Goal: Task Accomplishment & Management: Complete application form

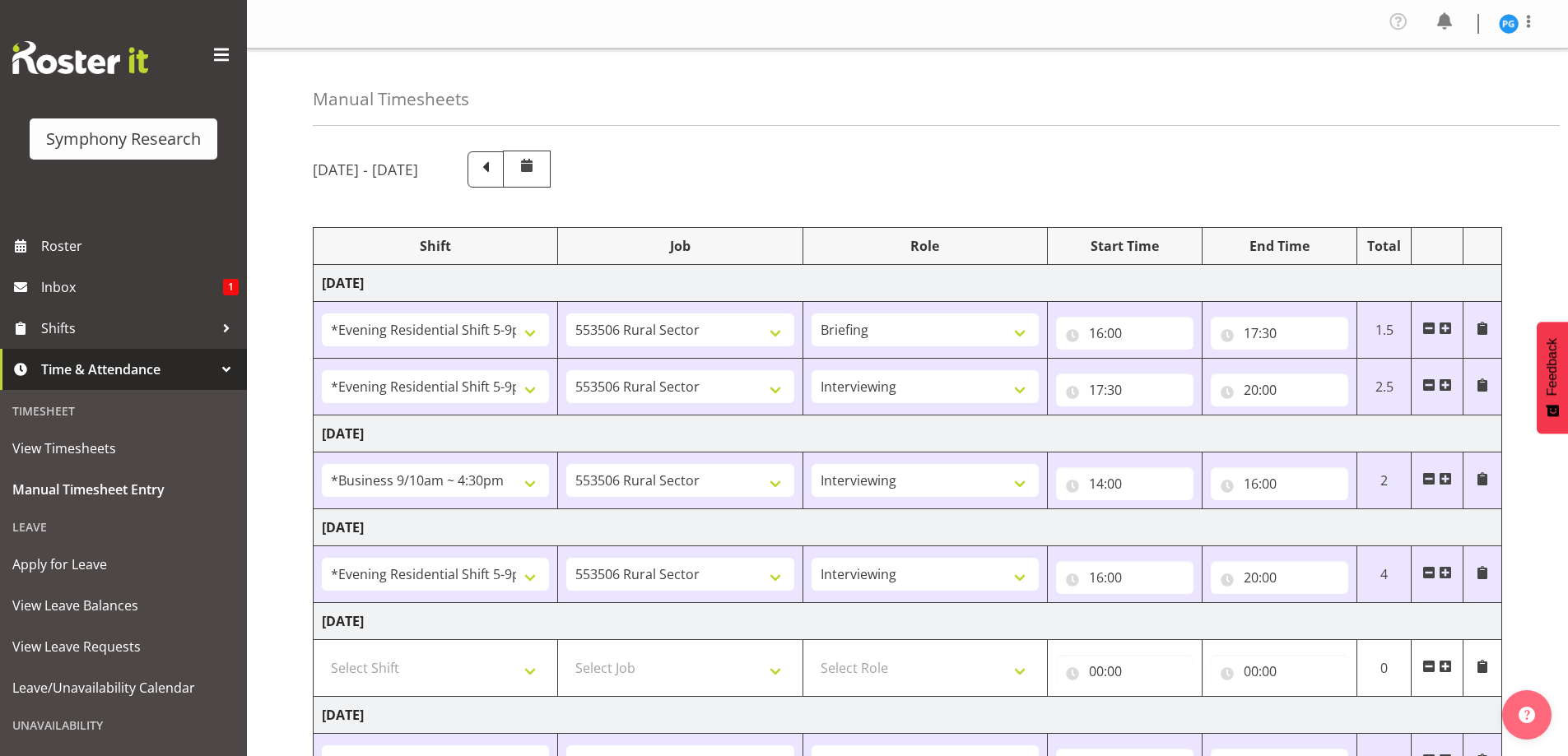
select select "48116"
select select "10587"
select select "48116"
select select "10587"
select select "47"
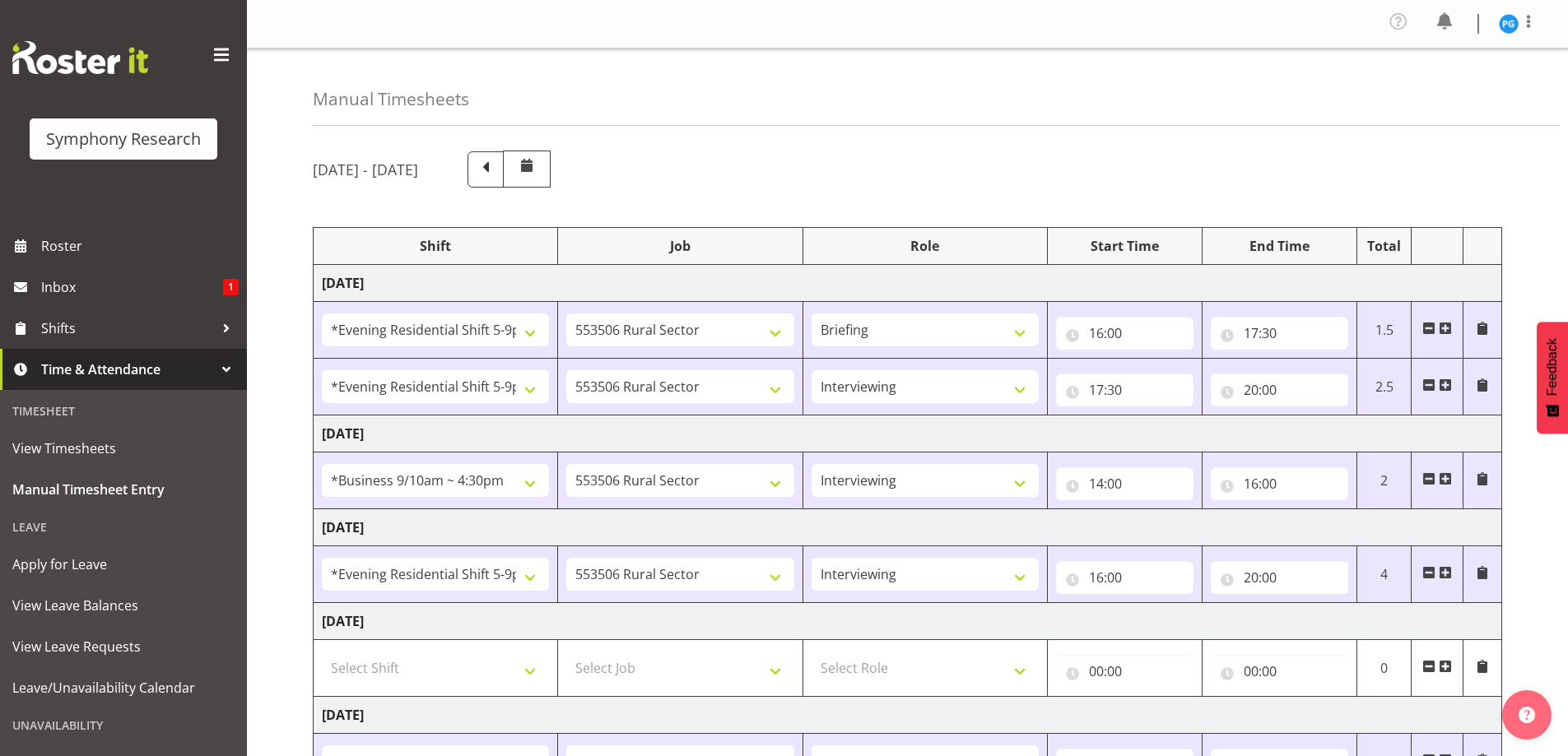
select select "26078"
select select "10587"
select select "47"
select select "48116"
select select "10587"
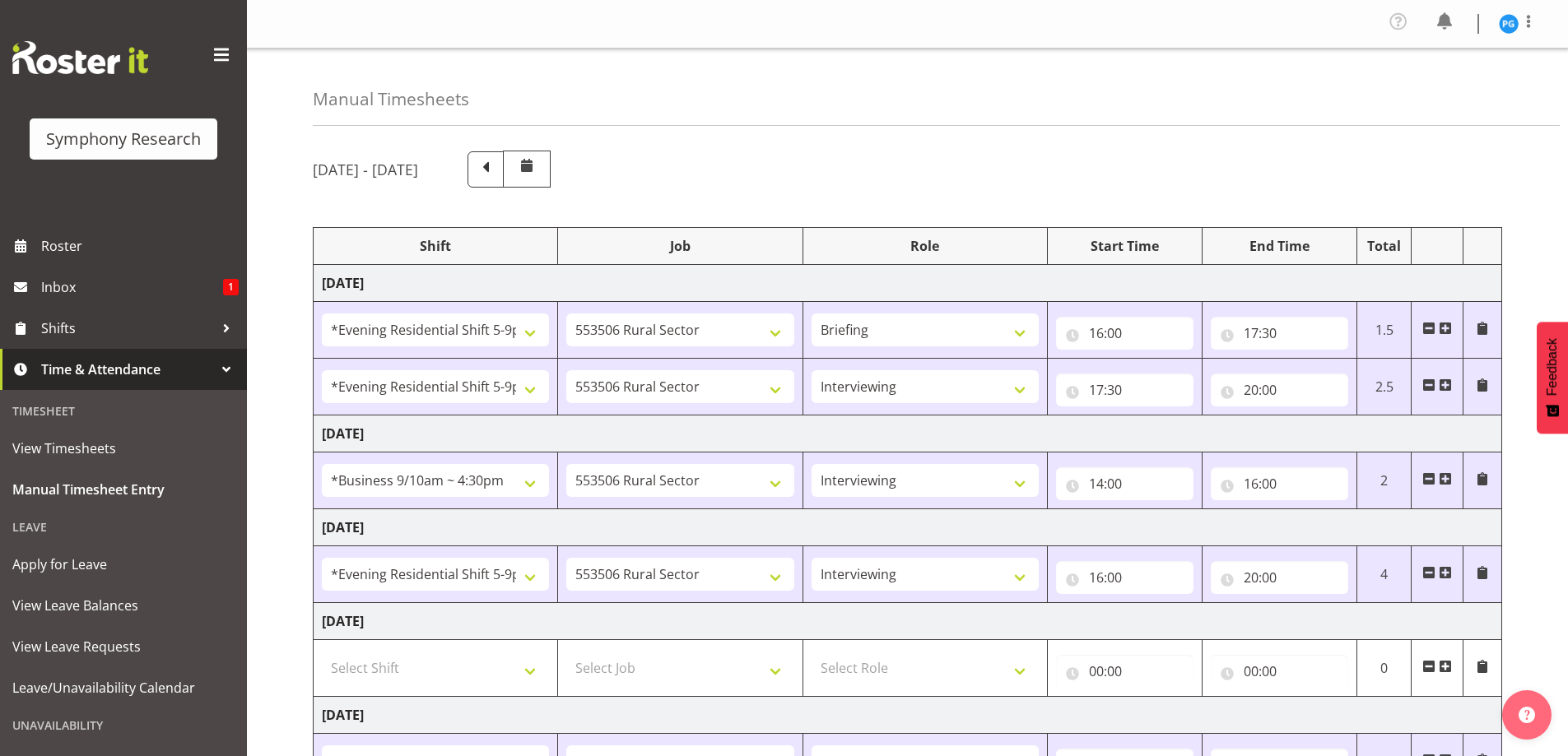
select select "47"
select select "26078"
select select "10587"
select select "47"
select select "48116"
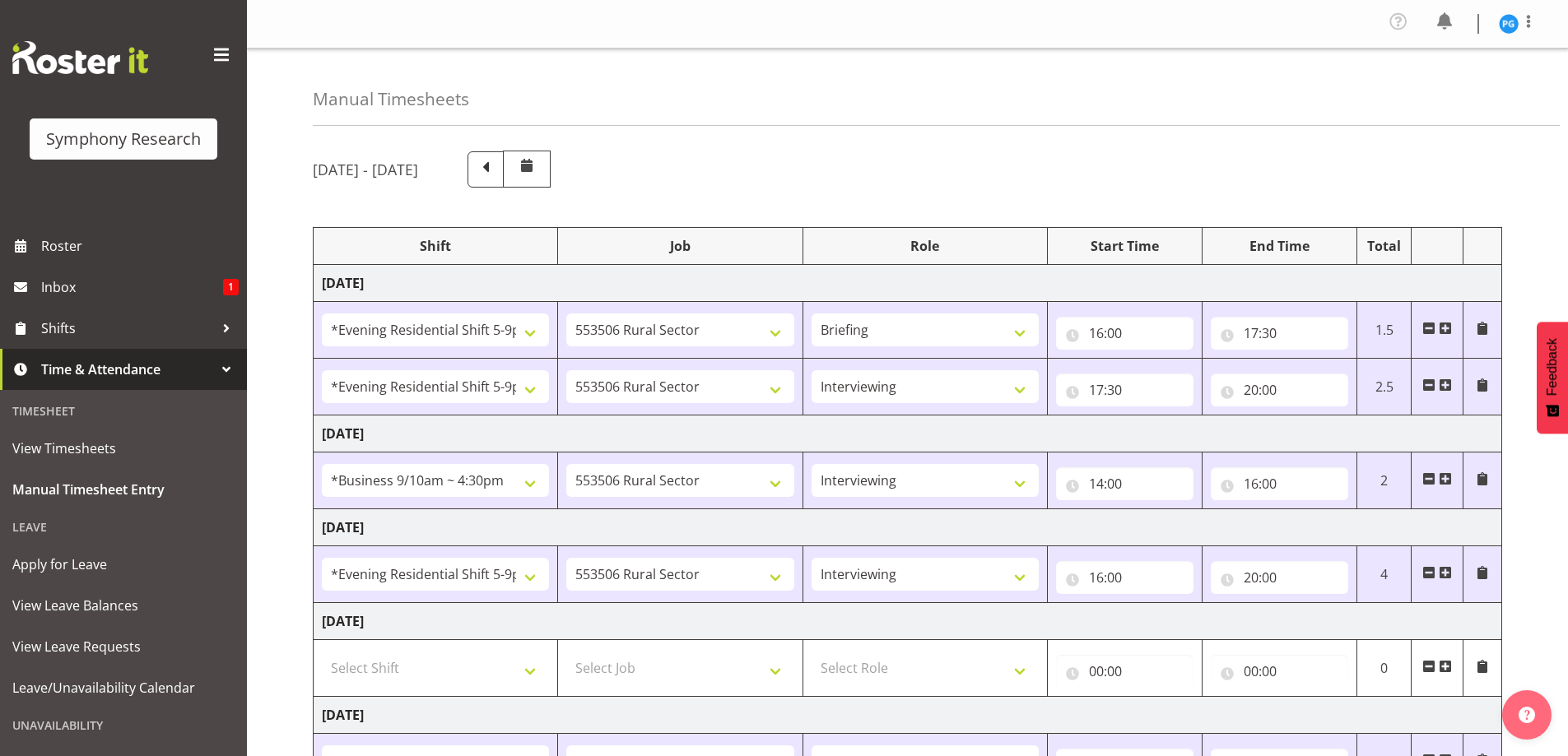
select select "10587"
select select "47"
select select "19"
select select "81299"
select select "10587"
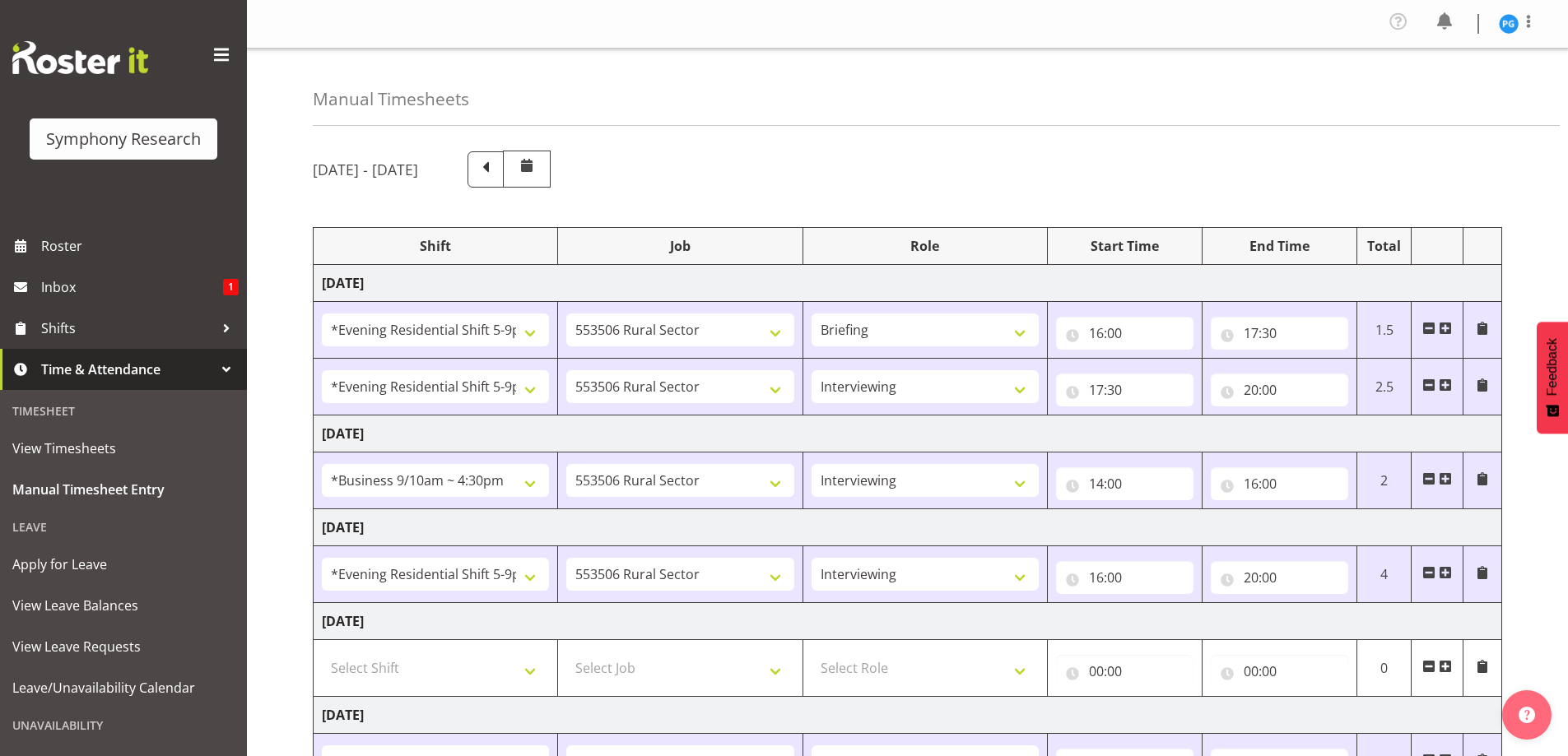
select select "47"
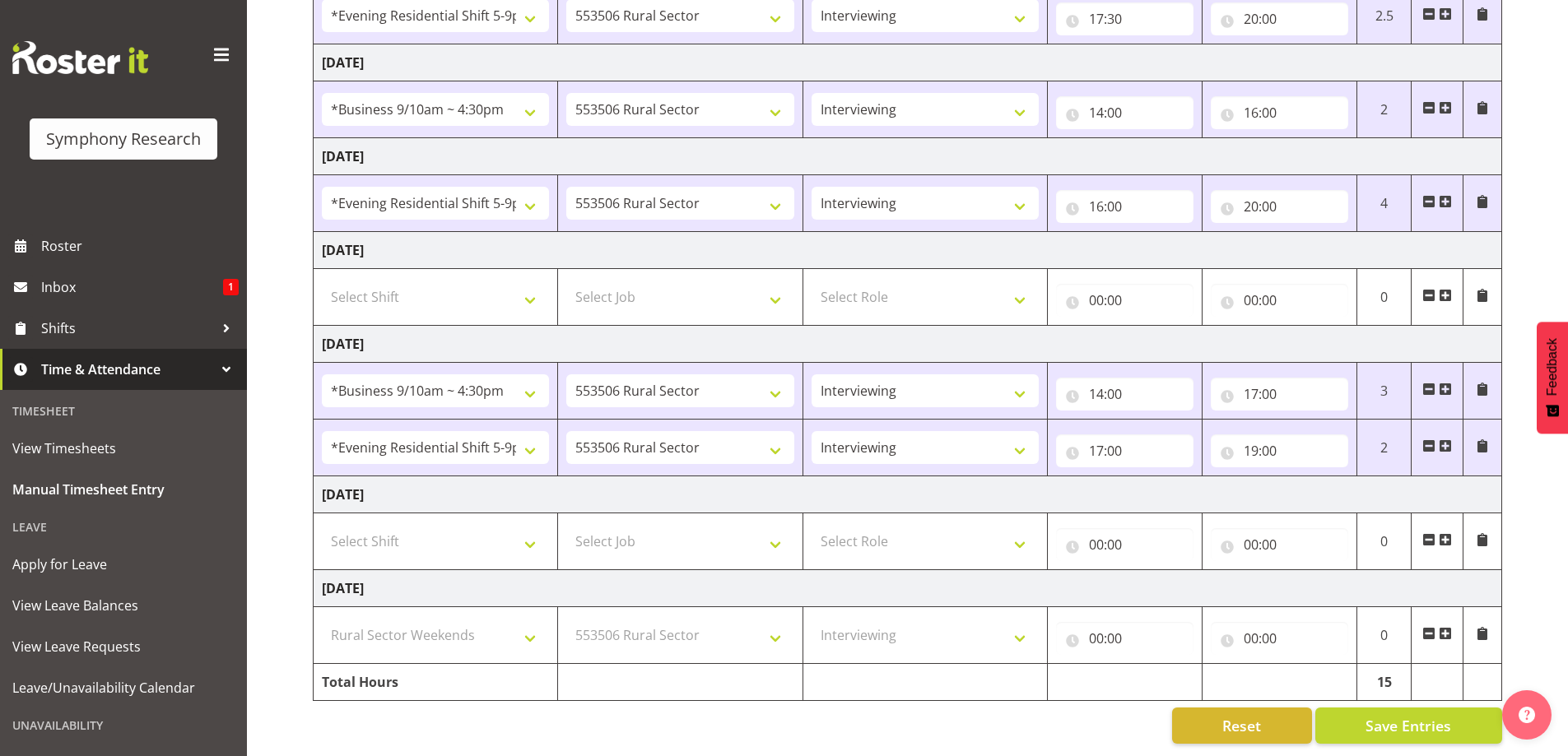
scroll to position [384, 0]
click at [1266, 445] on input "19:00" at bounding box center [1280, 450] width 138 height 33
click at [424, 528] on select "Select Shift !!Weekend Residential (Roster IT Shift Label) *Business 9/10am ~ 4…" at bounding box center [435, 541] width 227 height 33
click at [254, 41] on div "Manual Timesheets September 1st - September 7th 2025 Shift Job Role Start Time …" at bounding box center [907, 217] width 1321 height 1078
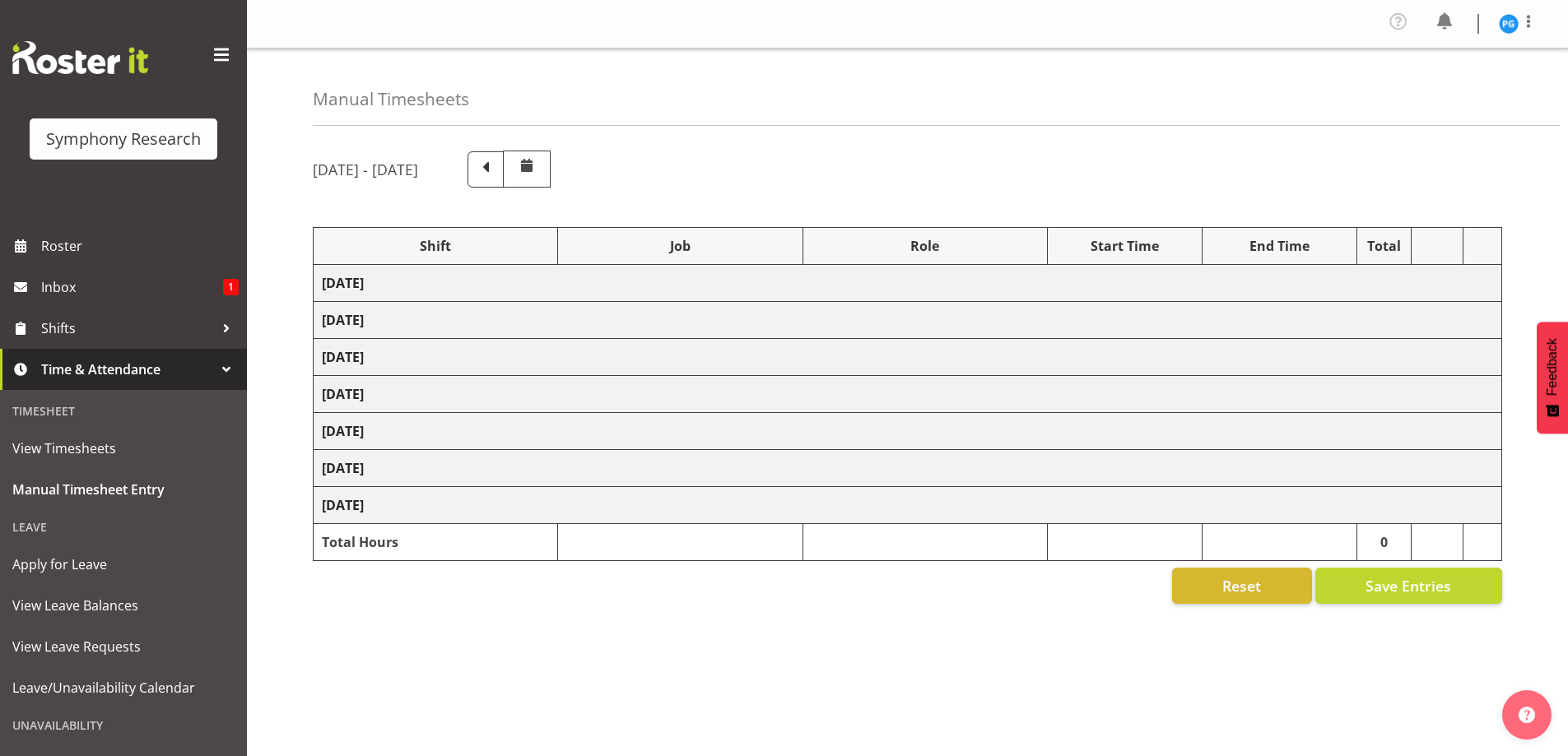
select select "48116"
select select "10587"
select select "48116"
select select "10587"
select select "47"
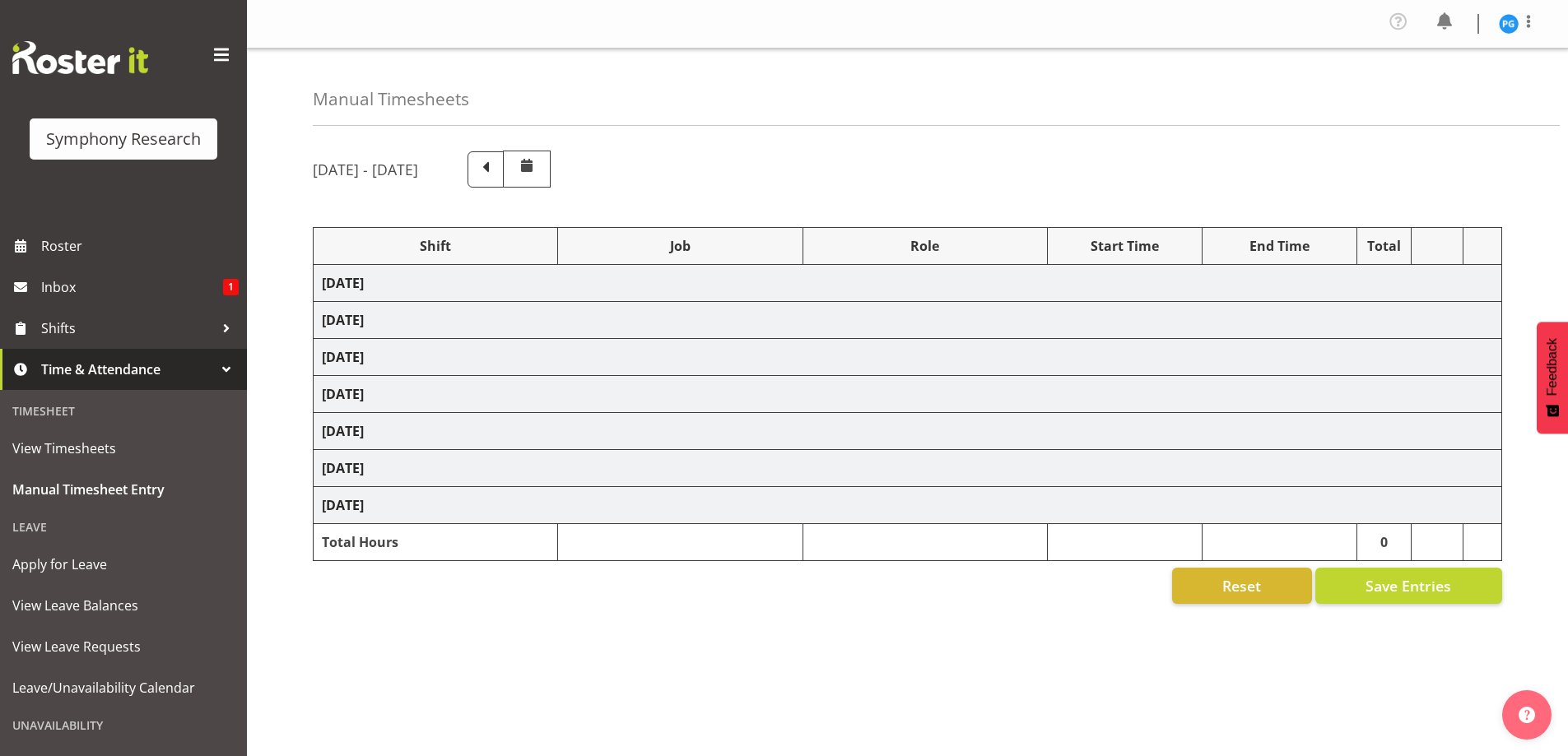
select select "26078"
select select "10587"
select select "47"
select select "48116"
select select "10587"
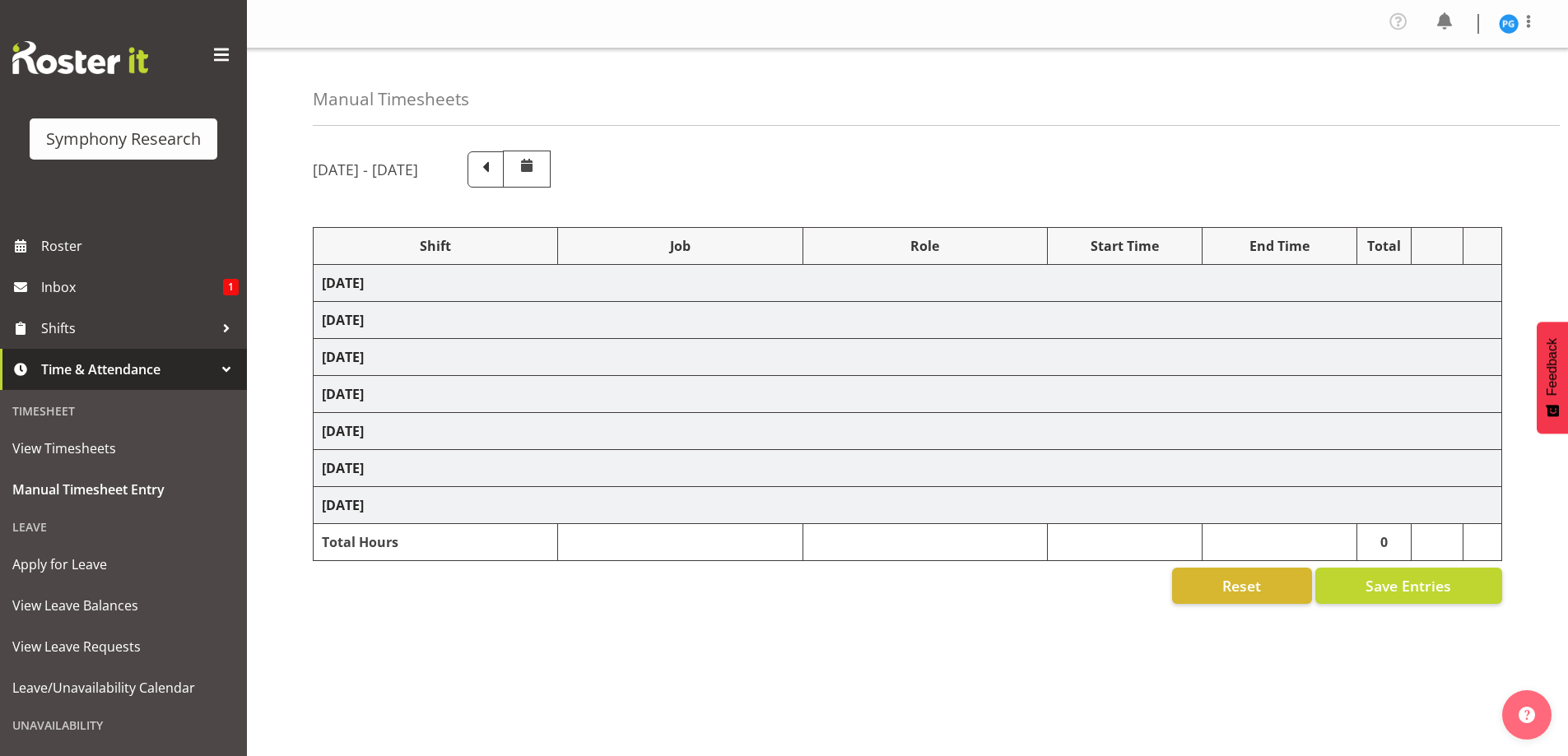
select select "47"
select select "26078"
select select "10587"
select select "47"
select select "48116"
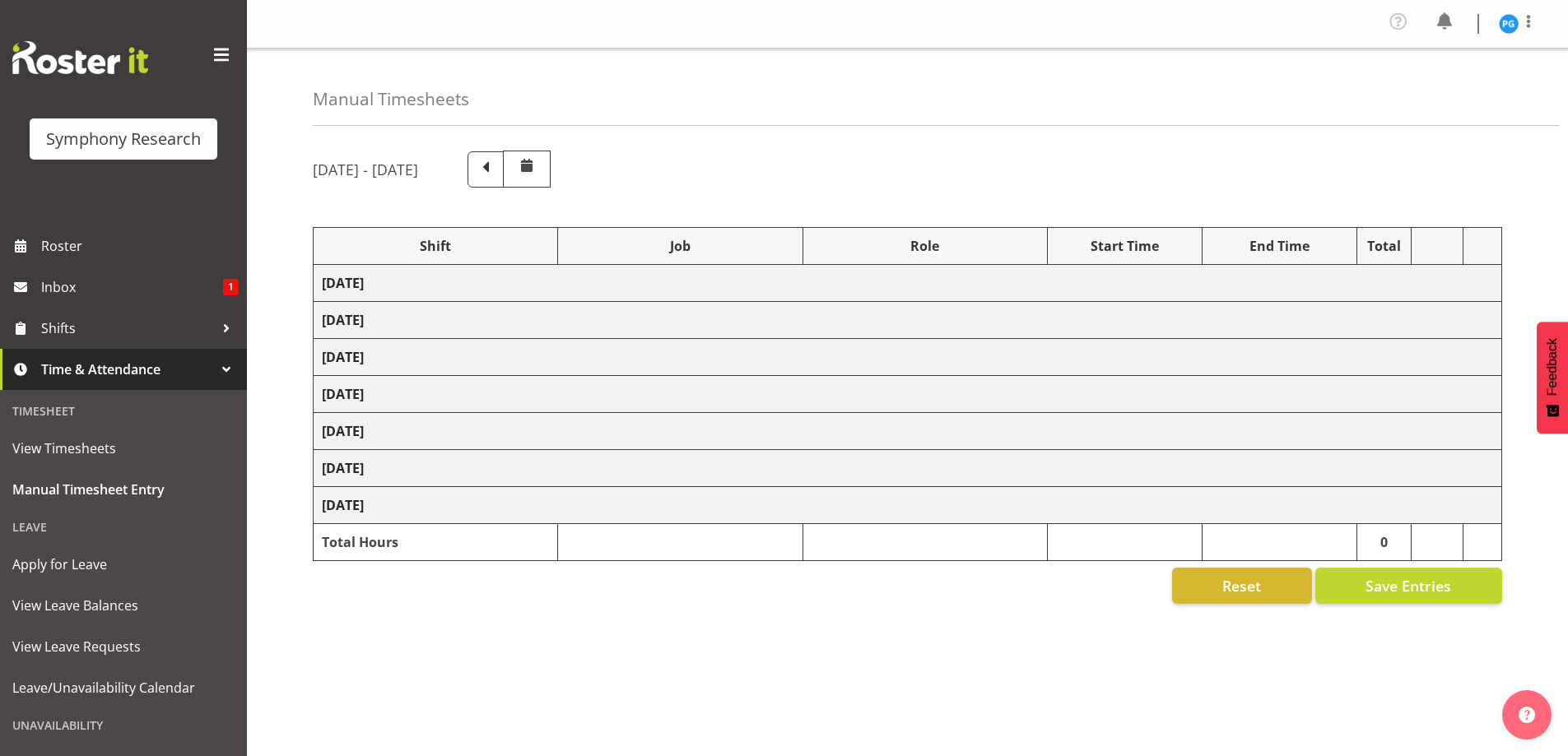
select select "10587"
select select "47"
select select "81299"
select select "10587"
select select "47"
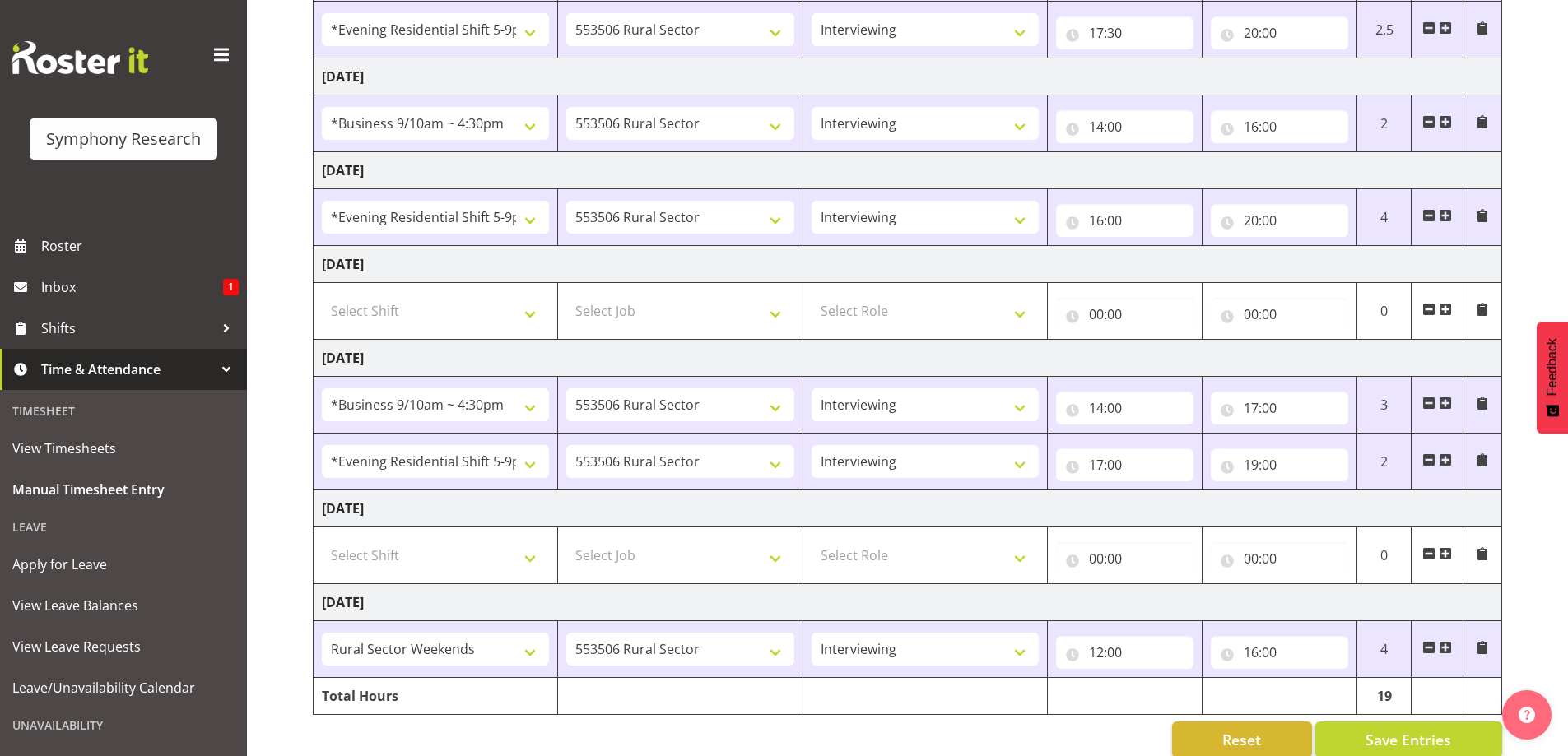
scroll to position [384, 0]
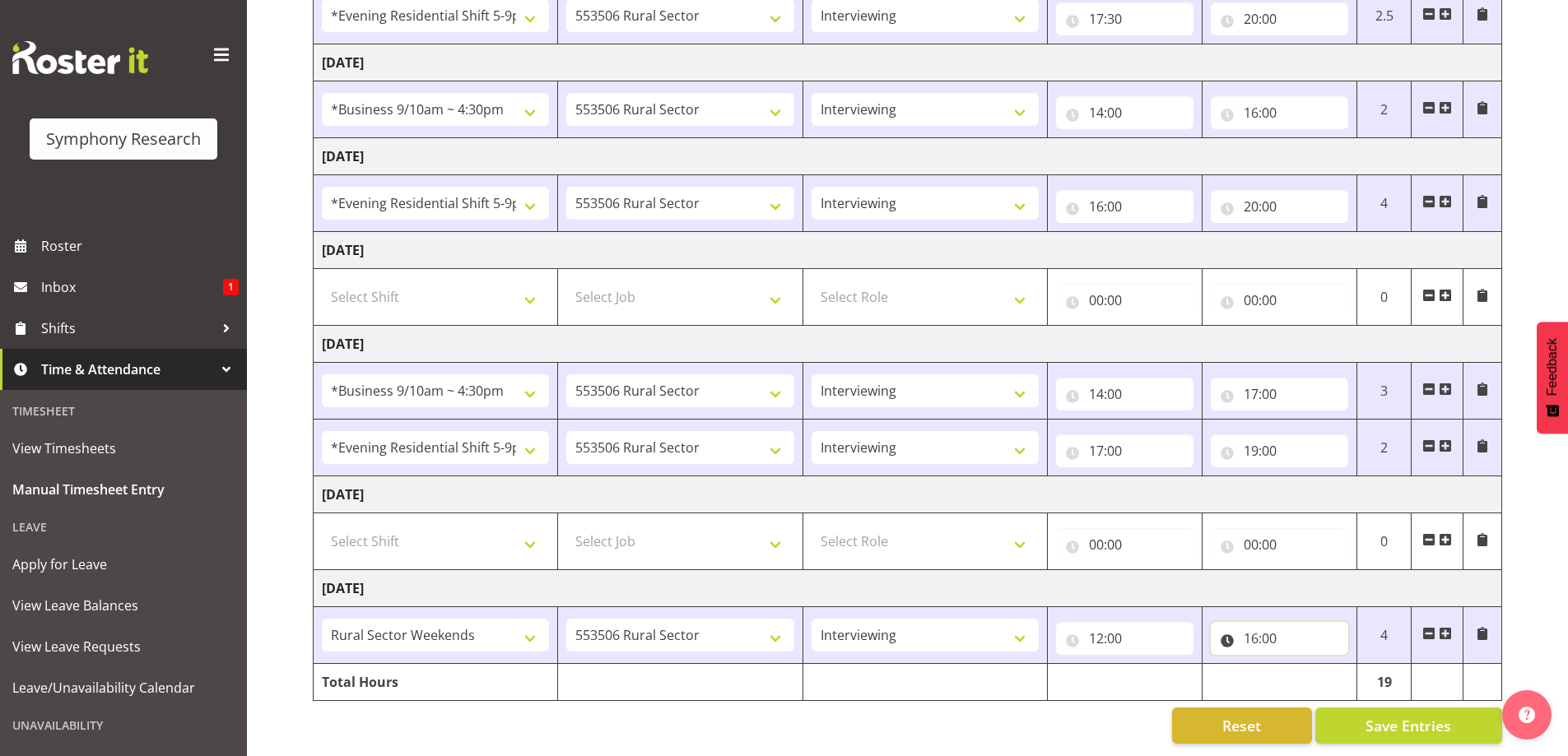
click at [1249, 624] on input "16:00" at bounding box center [1280, 639] width 138 height 33
click at [1319, 670] on select "00 01 02 03 04 05 06 07 08 09 10 11 12 13 14 15 16 17 18 19 20 21 22 23" at bounding box center [1323, 681] width 37 height 33
select select "12"
click at [1305, 664] on select "00 01 02 03 04 05 06 07 08 09 10 11 12 13 14 15 16 17 18 19 20 21 22 23" at bounding box center [1323, 681] width 37 height 33
type input "12:00"
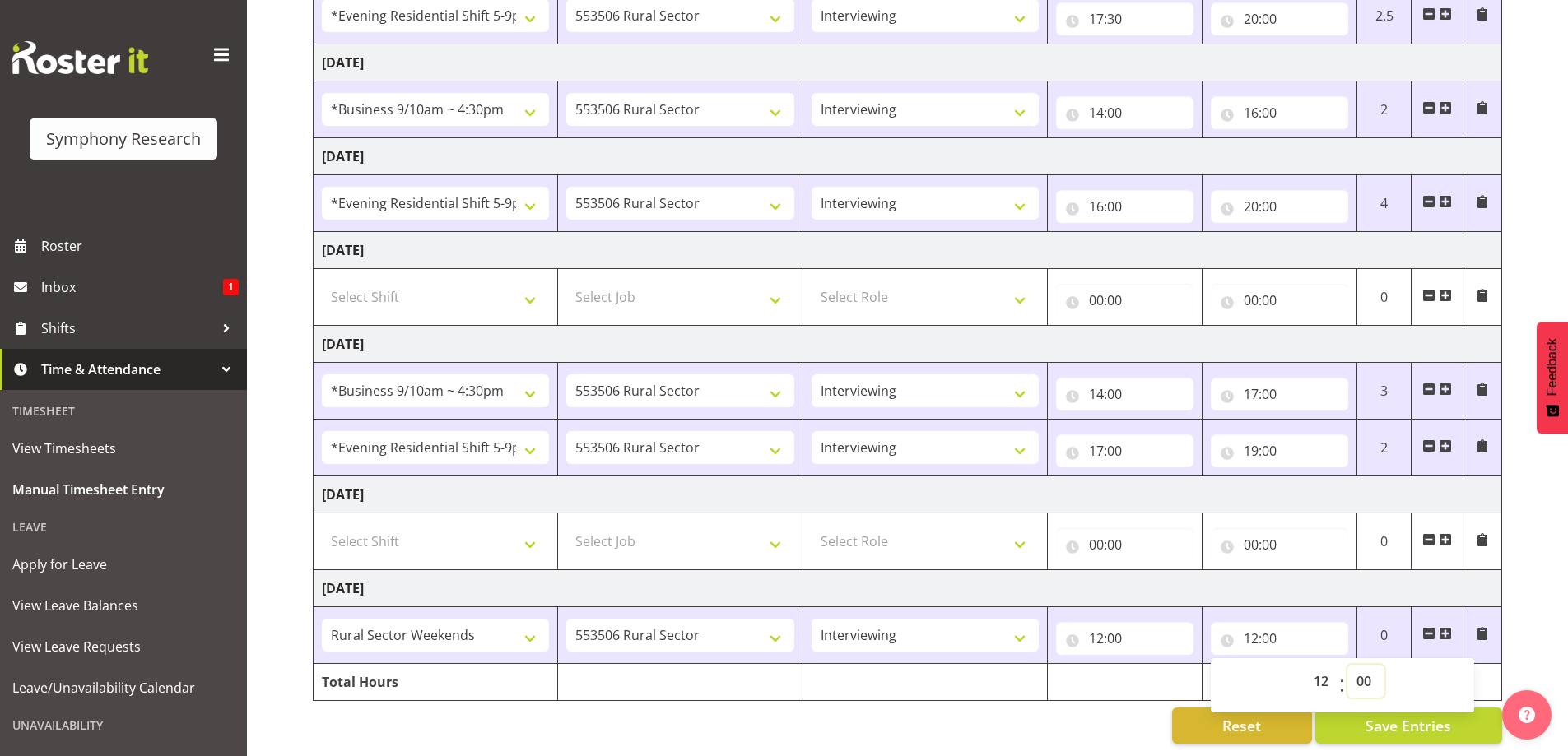
click at [1361, 669] on select "00 01 02 03 04 05 06 07 08 09 10 11 12 13 14 15 16 17 18 19 20 21 22 23 24 25 2…" at bounding box center [1365, 681] width 37 height 33
select select "15"
click at [1347, 664] on select "00 01 02 03 04 05 06 07 08 09 10 11 12 13 14 15 16 17 18 19 20 21 22 23 24 25 2…" at bounding box center [1365, 681] width 37 height 33
type input "12:15"
click at [1387, 720] on span "Save Entries" at bounding box center [1407, 725] width 85 height 21
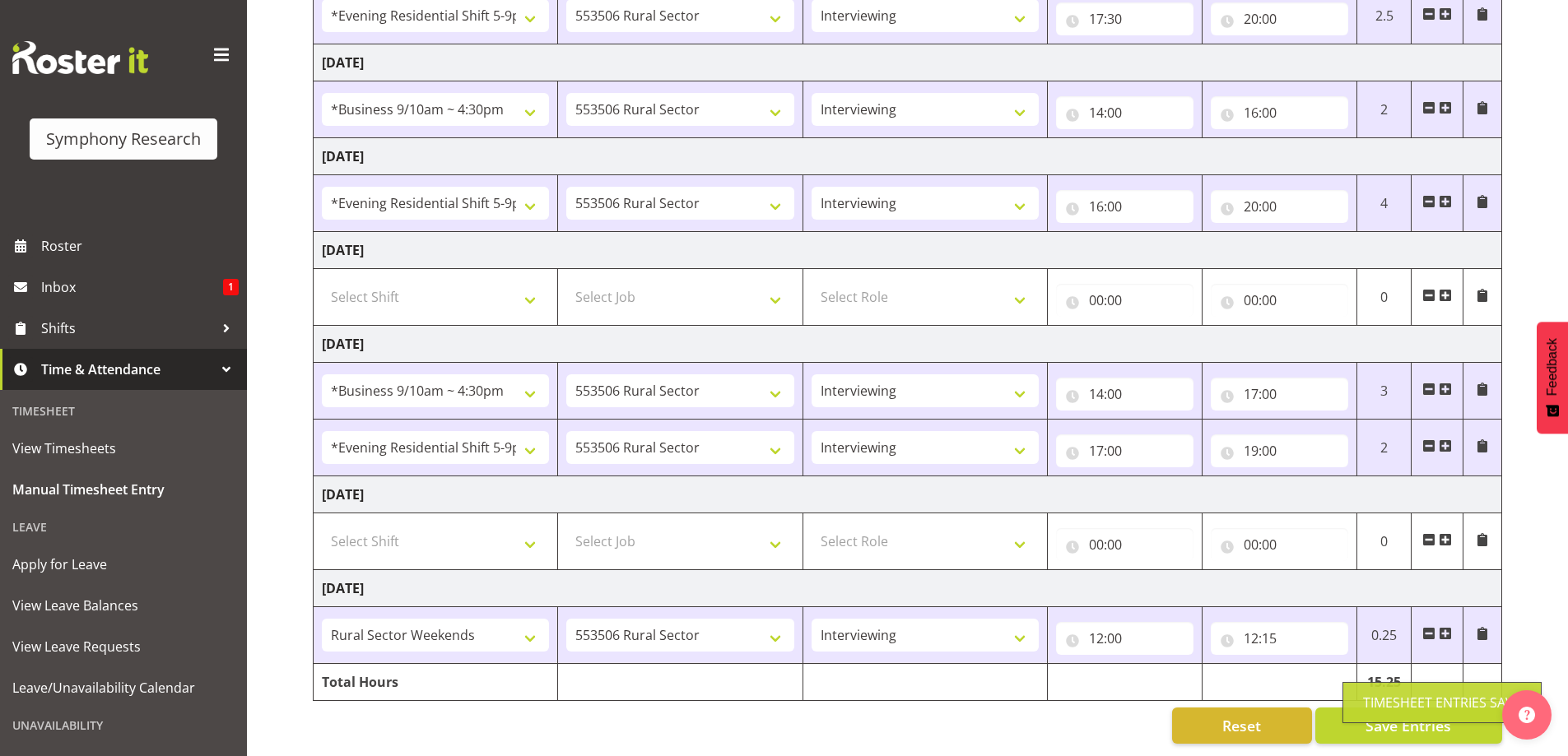
click at [1443, 627] on span at bounding box center [1445, 633] width 13 height 13
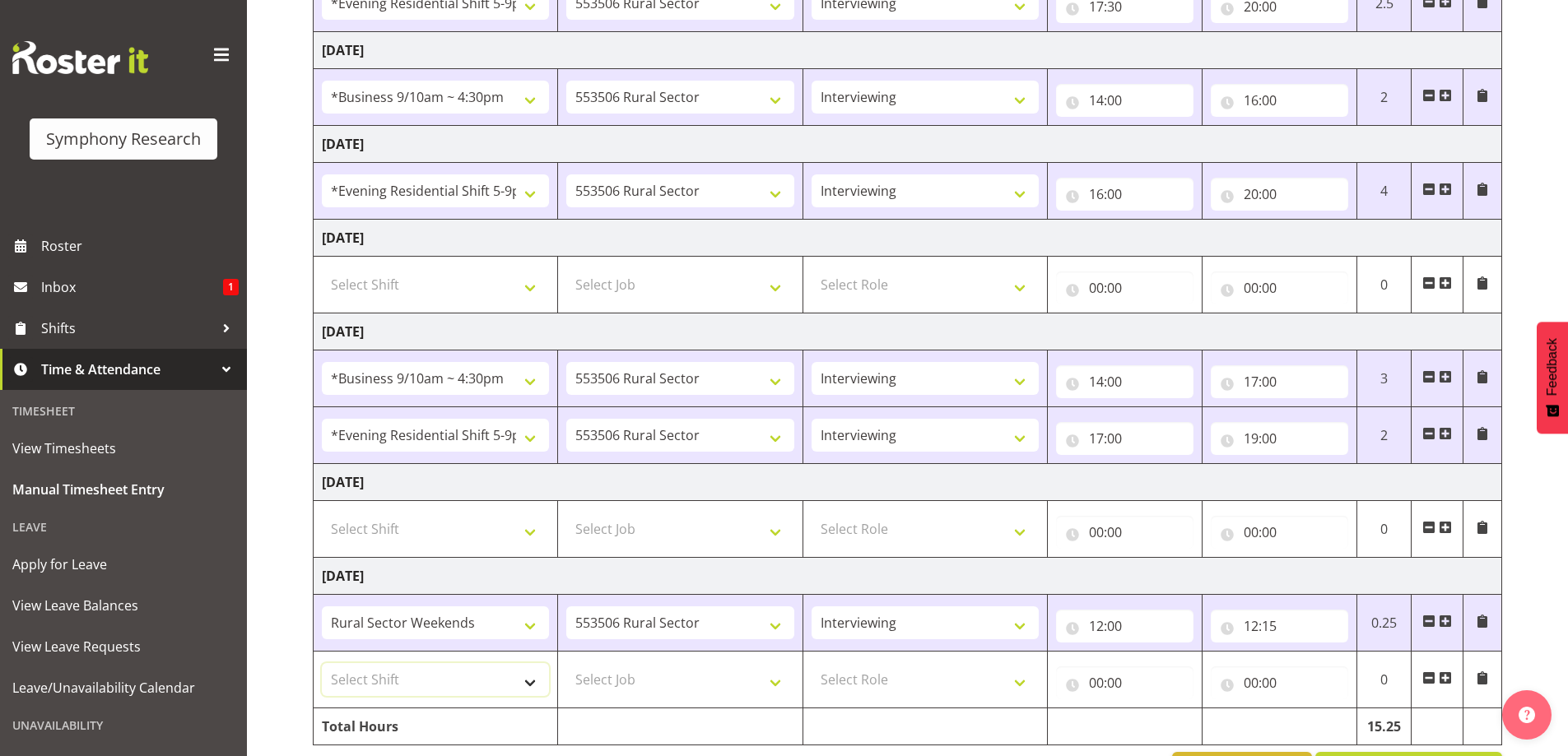
click at [529, 685] on select "Select Shift !!Weekend Residential (Roster IT Shift Label) *Business 9/10am ~ 4…" at bounding box center [435, 680] width 227 height 33
select select "81299"
click at [322, 663] on select "Select Shift !!Weekend Residential (Roster IT Shift Label) *Business 9/10am ~ 4…" at bounding box center [435, 680] width 227 height 33
click at [780, 683] on select "Select Job 550060 IF Admin 553492 World Poll Aus Wave 2 Main 2025 553493 World …" at bounding box center [679, 680] width 227 height 33
select select "10587"
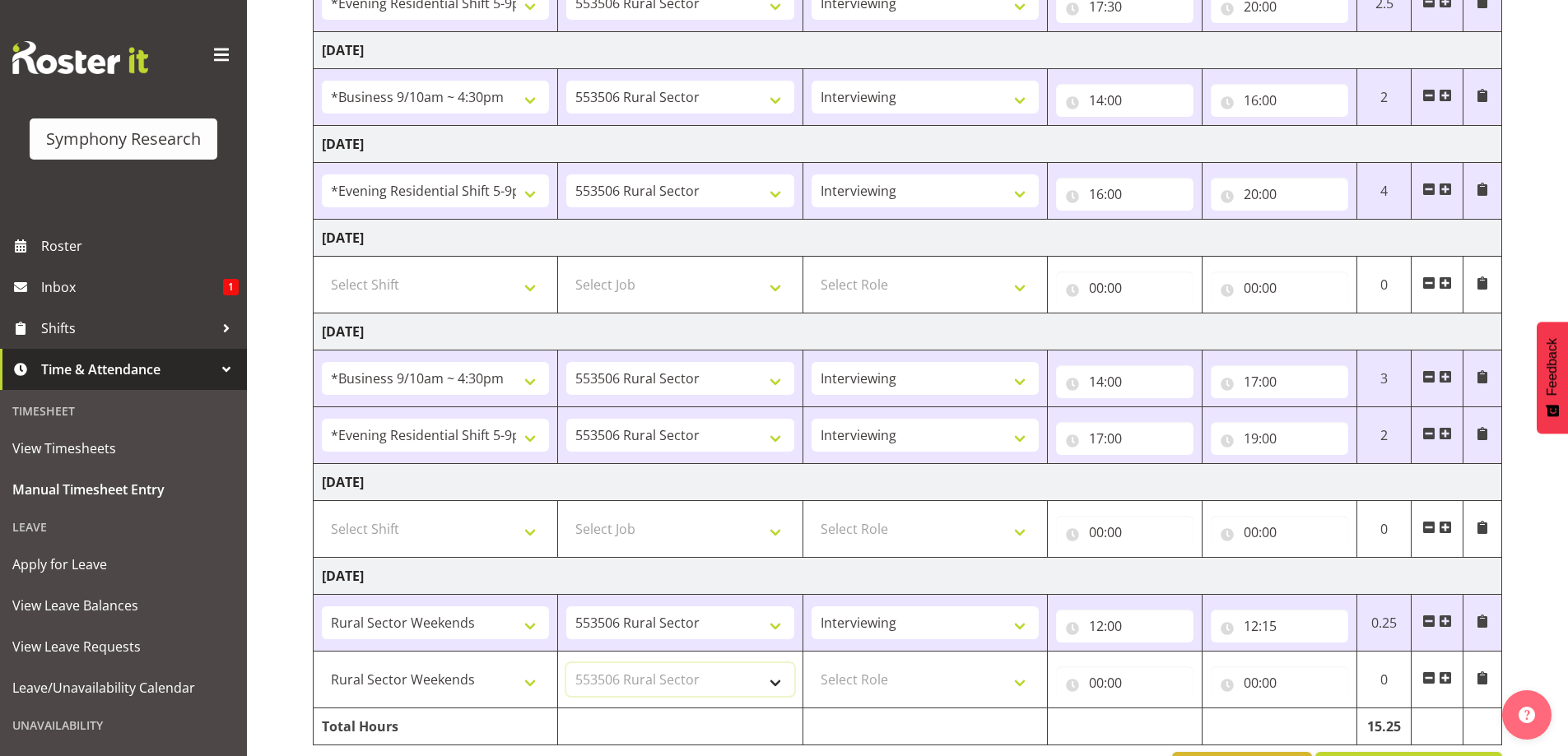
click at [566, 663] on select "Select Job 550060 IF Admin 553492 World Poll Aus Wave 2 Main 2025 553493 World …" at bounding box center [679, 680] width 227 height 33
click at [865, 676] on select "Select Role Briefing Interviewing" at bounding box center [924, 680] width 227 height 33
select select "47"
click at [812, 663] on select "Select Role Briefing Interviewing" at bounding box center [924, 680] width 227 height 33
click at [1096, 688] on input "00:00" at bounding box center [1125, 683] width 138 height 33
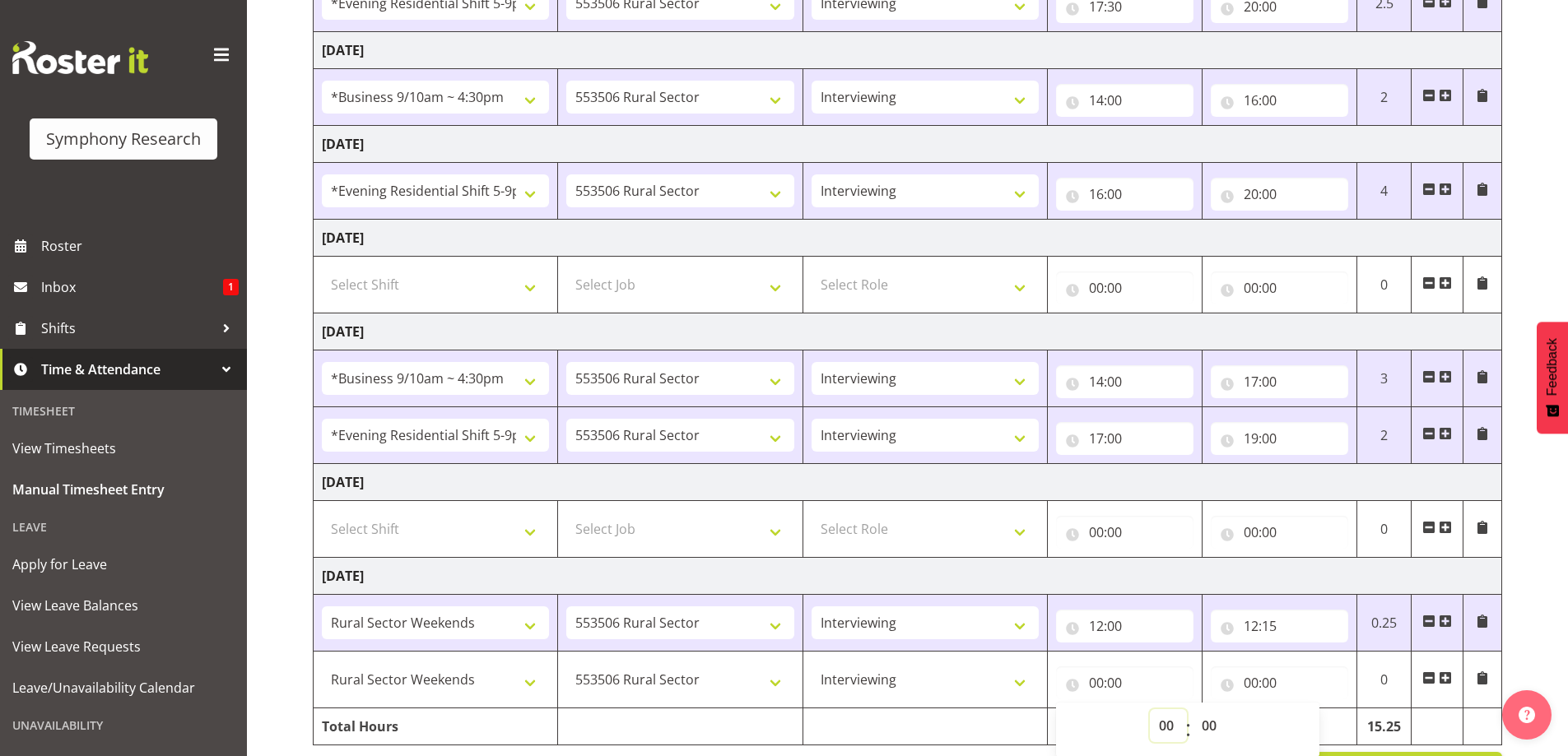
click at [1161, 730] on select "00 01 02 03 04 05 06 07 08 09 10 11 12 13 14 15 16 17 18 19 20 21 22 23" at bounding box center [1168, 726] width 37 height 33
select select "13"
click at [1149, 709] on select "00 01 02 03 04 05 06 07 08 09 10 11 12 13 14 15 16 17 18 19 20 21 22 23" at bounding box center [1168, 726] width 37 height 33
type input "13:00"
click at [1213, 729] on select "00 01 02 03 04 05 06 07 08 09 10 11 12 13 14 15 16 17 18 19 20 21 22 23 24 25 2…" at bounding box center [1211, 726] width 37 height 33
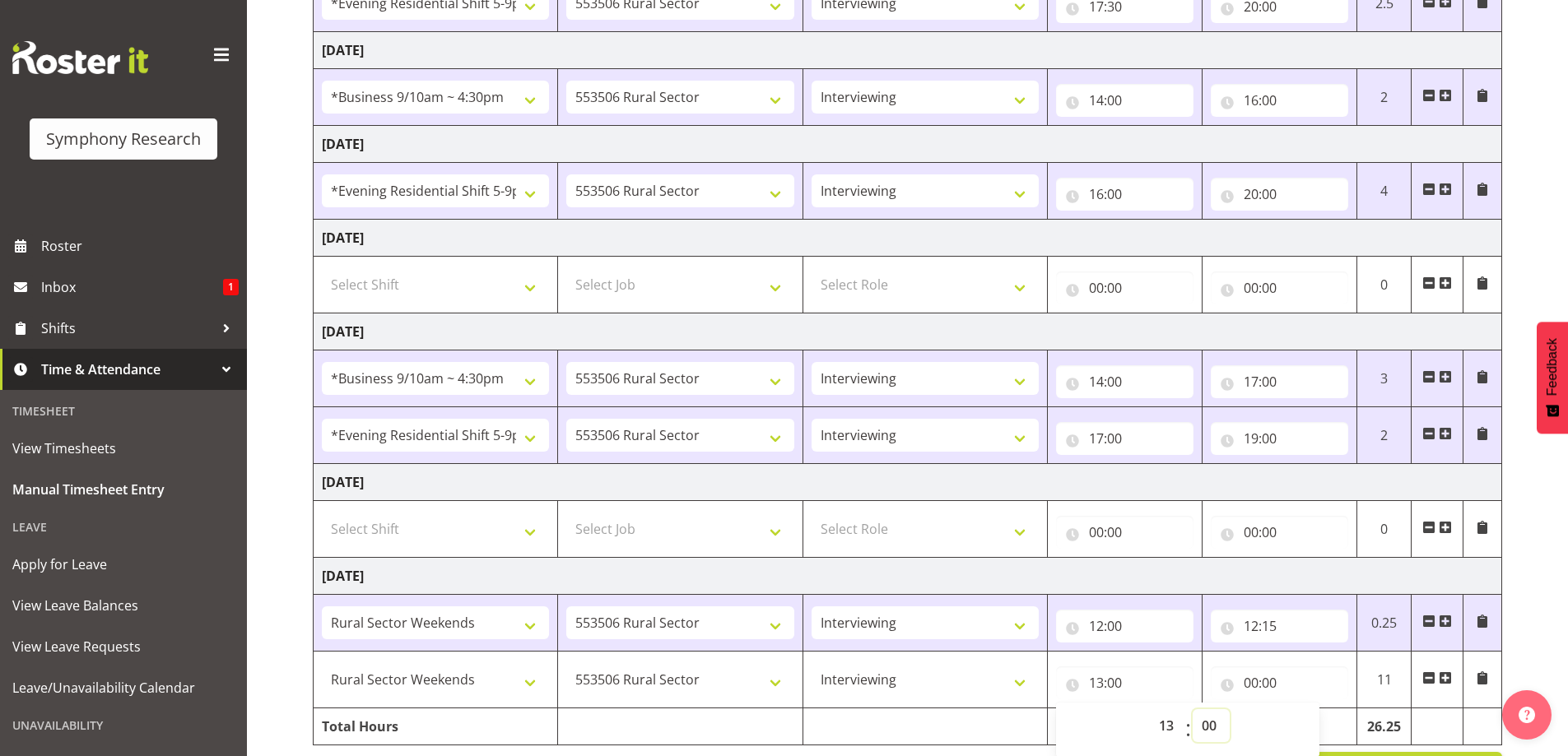
select select "45"
click at [1193, 709] on select "00 01 02 03 04 05 06 07 08 09 10 11 12 13 14 15 16 17 18 19 20 21 22 23 24 25 2…" at bounding box center [1211, 726] width 37 height 33
type input "13:45"
click at [1257, 682] on input "00:00" at bounding box center [1280, 683] width 138 height 33
click at [1264, 677] on input "00:00" at bounding box center [1280, 683] width 138 height 33
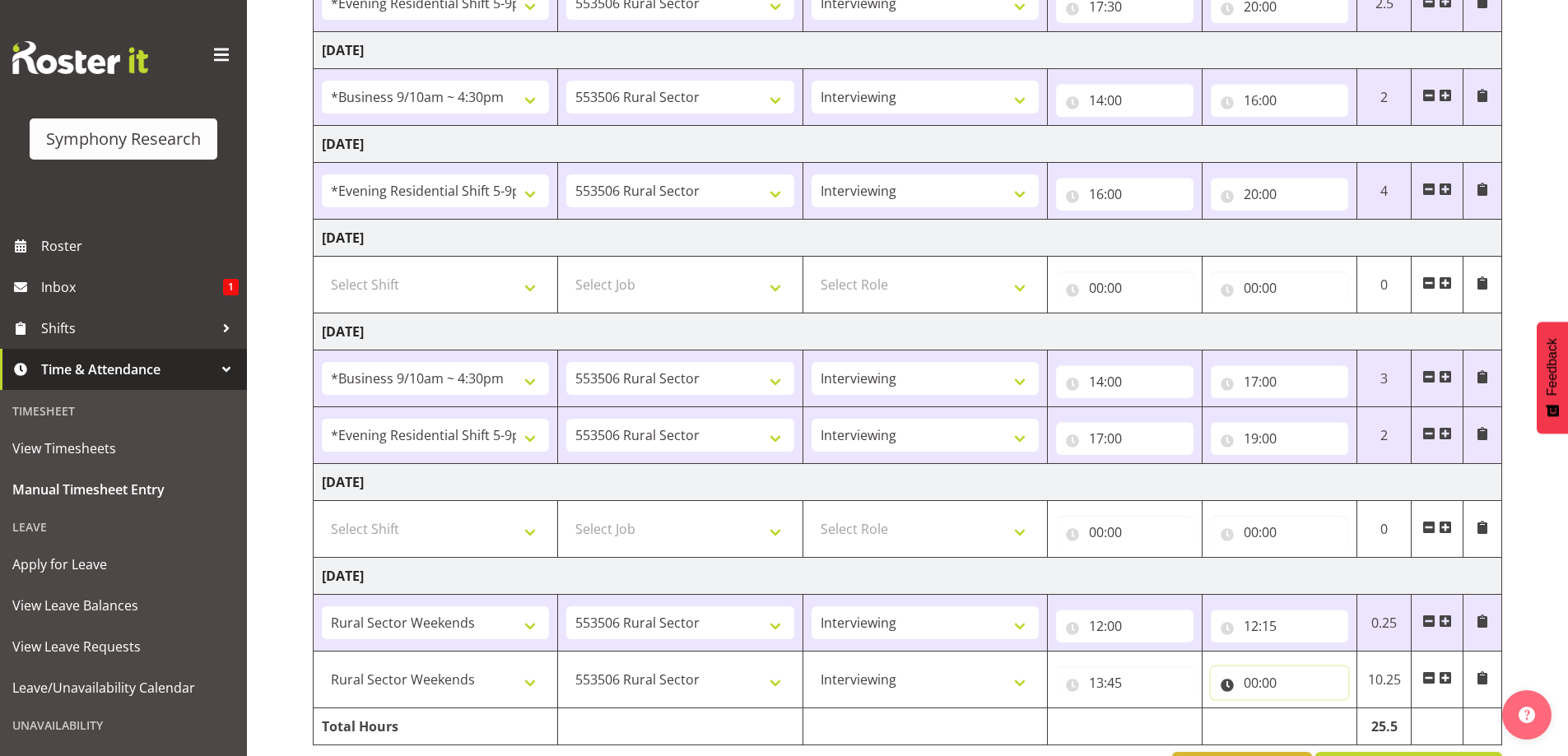
click at [1265, 677] on input "00:00" at bounding box center [1280, 683] width 138 height 33
click at [1321, 728] on select "00 01 02 03 04 05 06 07 08 09 10 11 12 13 14 15 16 17 18 19 20 21 22 23" at bounding box center [1323, 726] width 37 height 33
select select "16"
click at [1305, 709] on select "00 01 02 03 04 05 06 07 08 09 10 11 12 13 14 15 16 17 18 19 20 21 22 23" at bounding box center [1323, 726] width 37 height 33
type input "16:00"
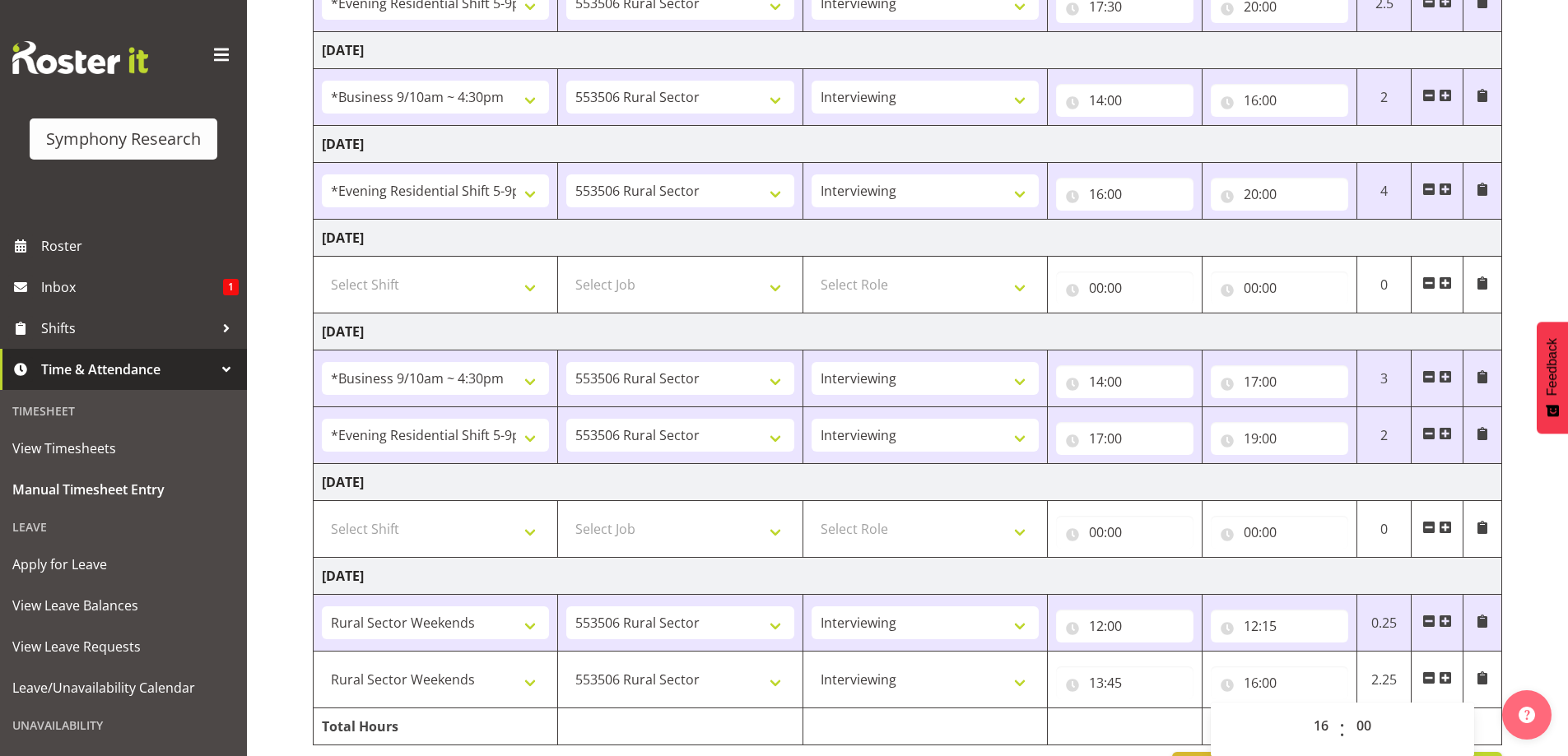
click at [1280, 566] on td "[DATE]" at bounding box center [908, 576] width 1188 height 37
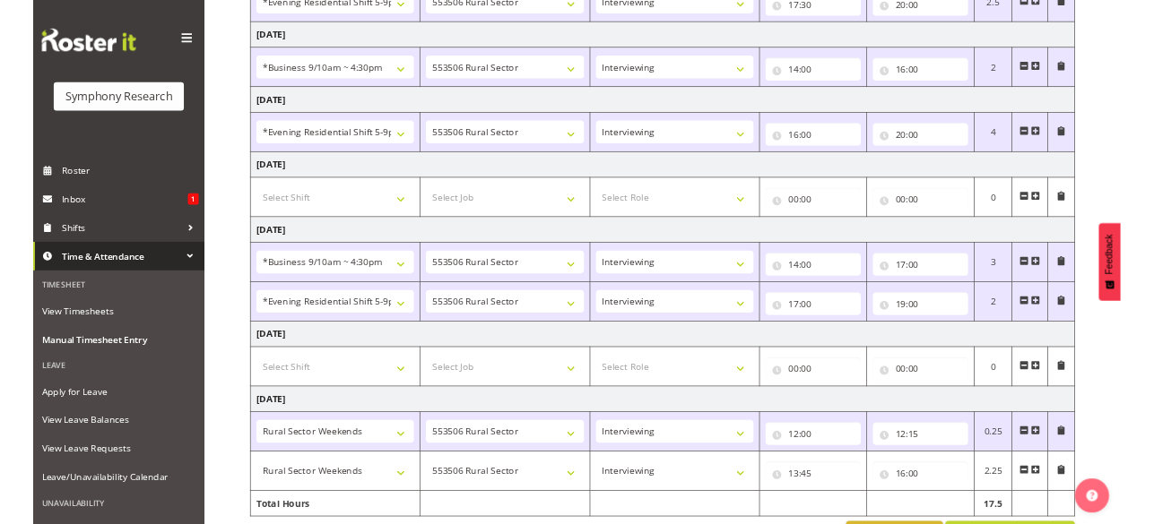
scroll to position [480, 0]
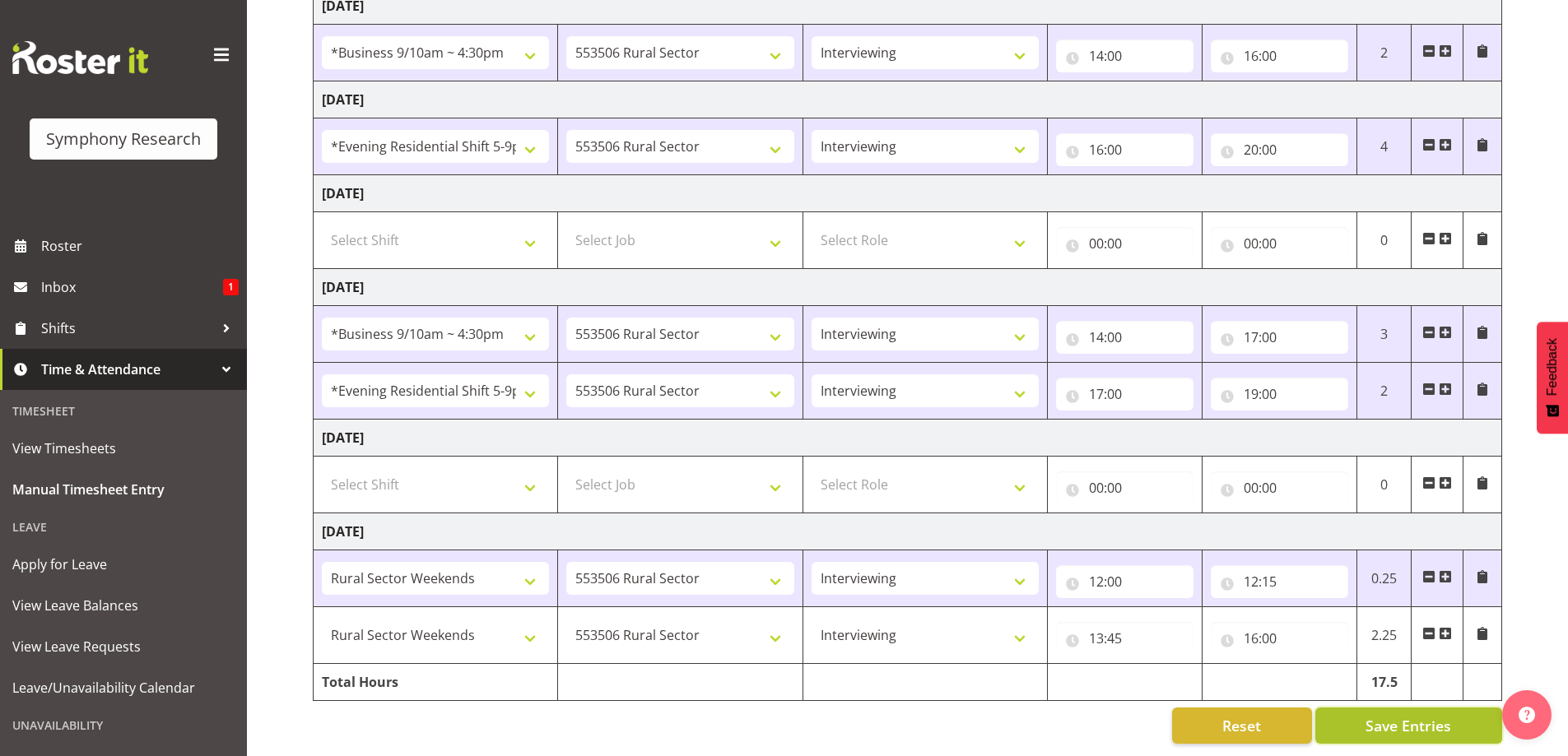
click at [1371, 715] on span "Save Entries" at bounding box center [1407, 725] width 85 height 21
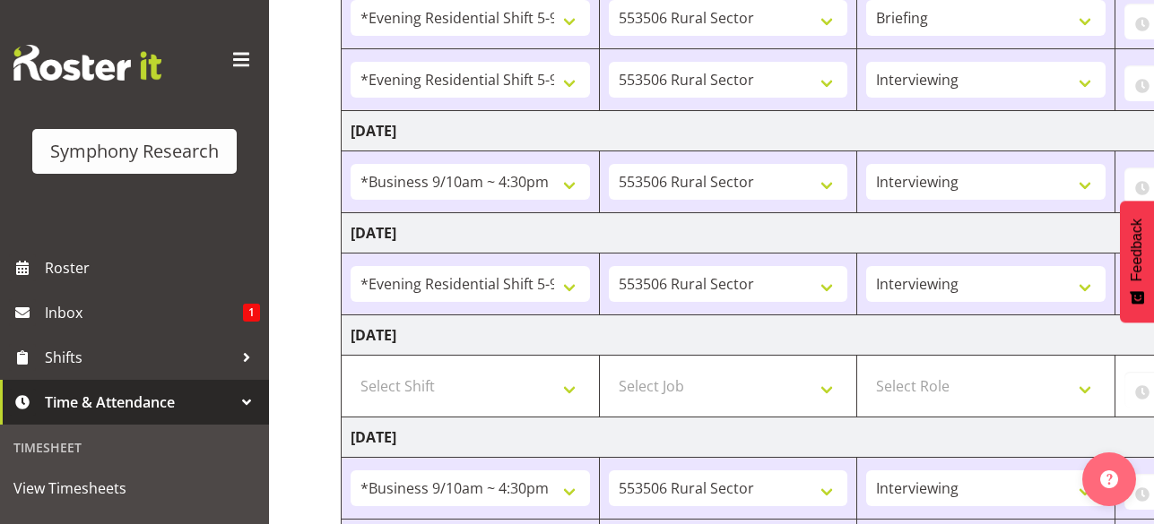
scroll to position [331, 0]
